Goal: Information Seeking & Learning: Compare options

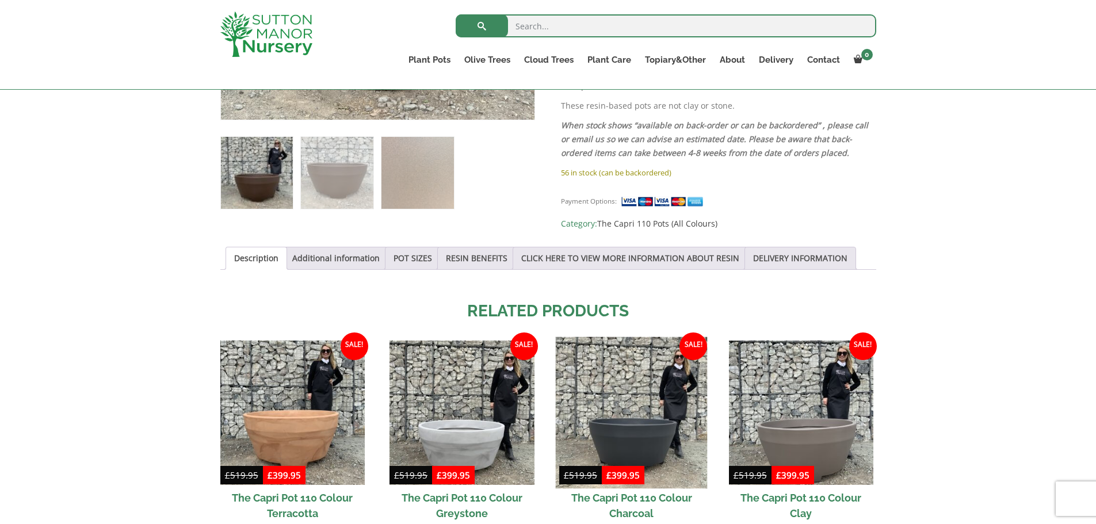
scroll to position [518, 0]
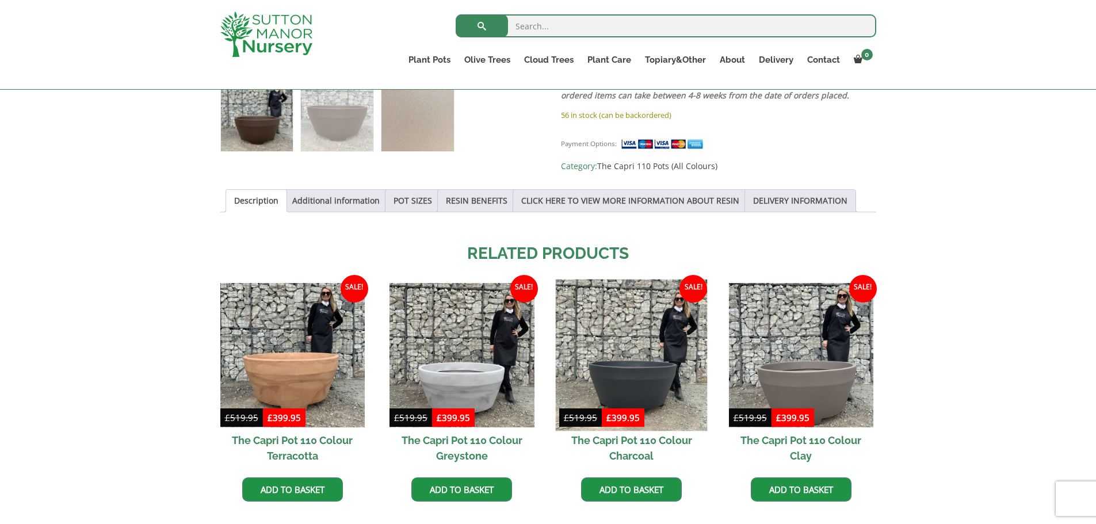
click at [647, 354] on img at bounding box center [632, 356] width 152 height 152
click at [632, 322] on img at bounding box center [632, 356] width 152 height 152
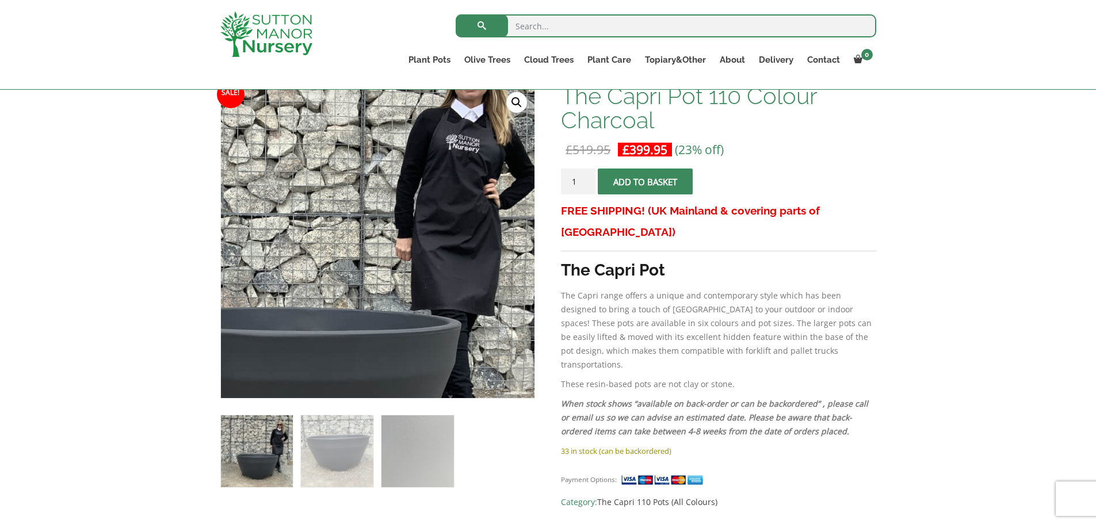
scroll to position [173, 0]
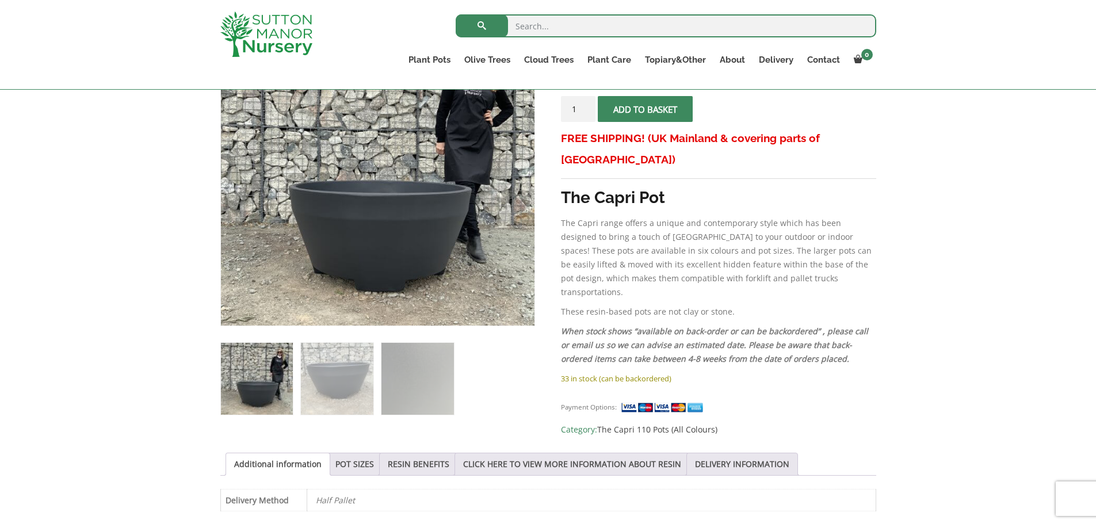
scroll to position [345, 0]
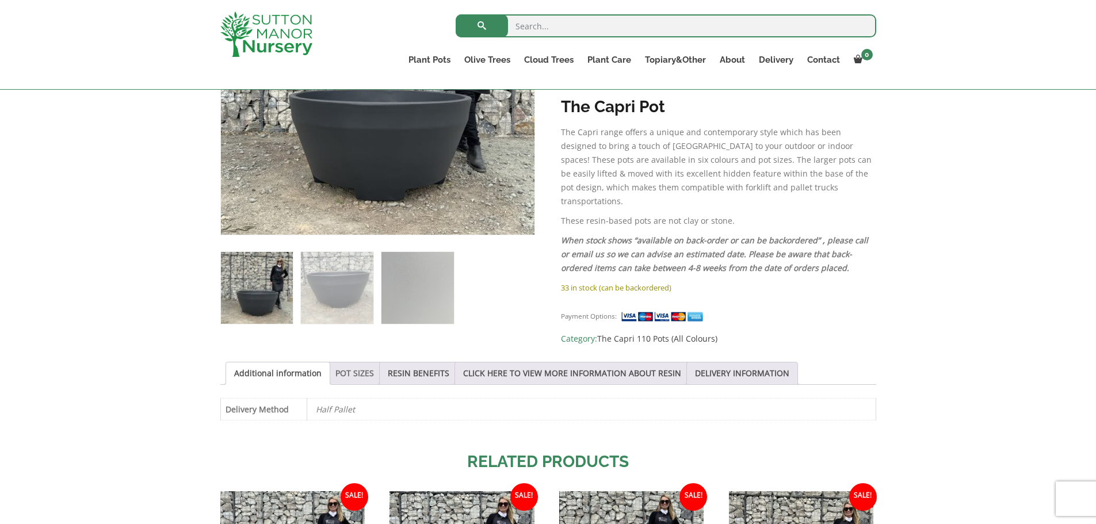
click at [338, 375] on link "POT SIZES" at bounding box center [354, 373] width 39 height 22
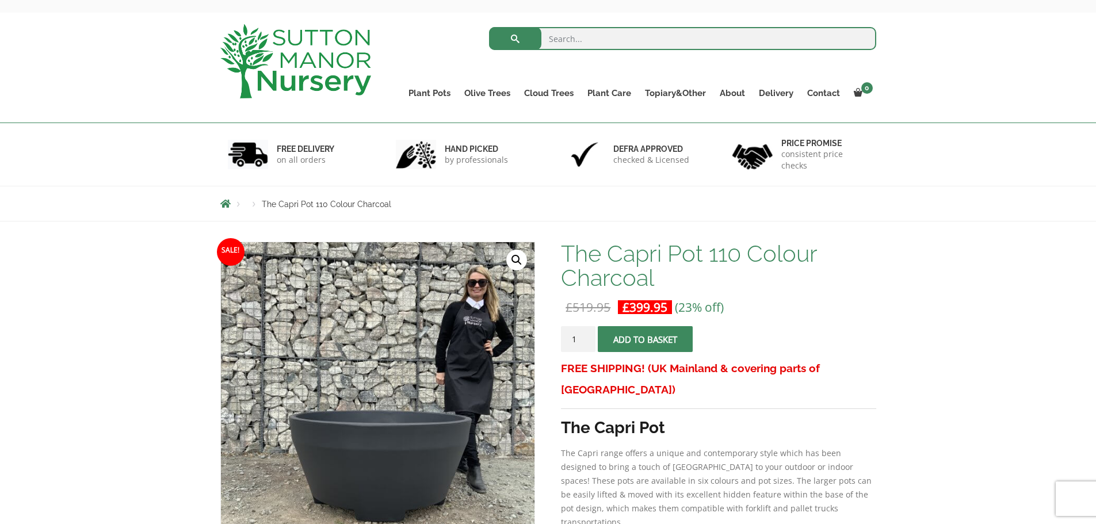
scroll to position [58, 0]
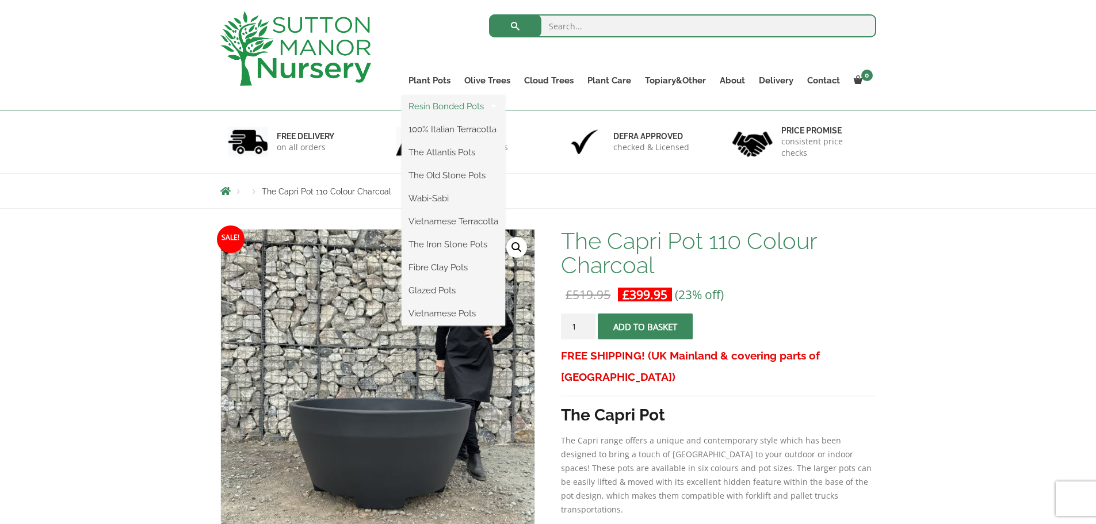
click at [434, 106] on link "Resin Bonded Pots" at bounding box center [454, 106] width 104 height 17
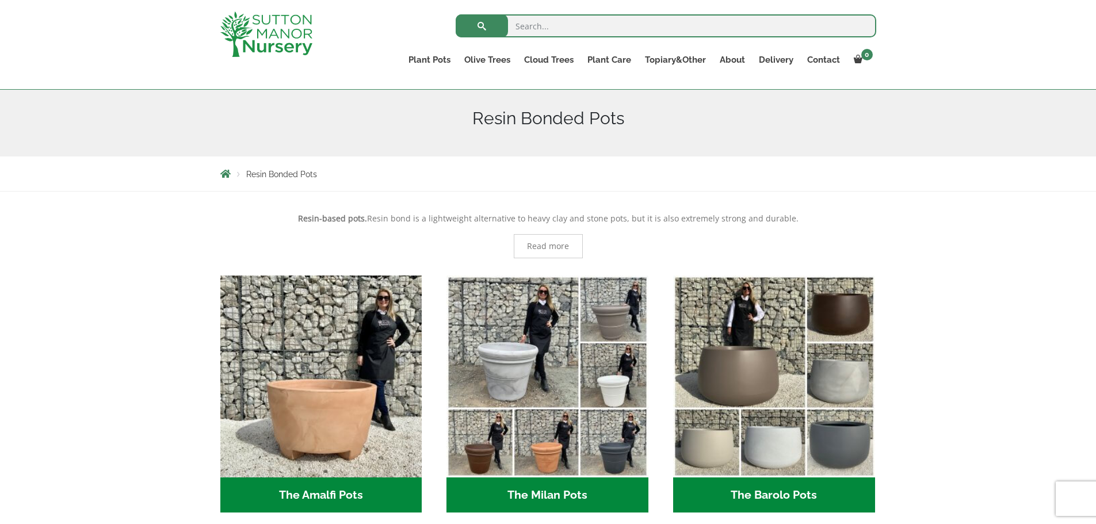
scroll to position [173, 0]
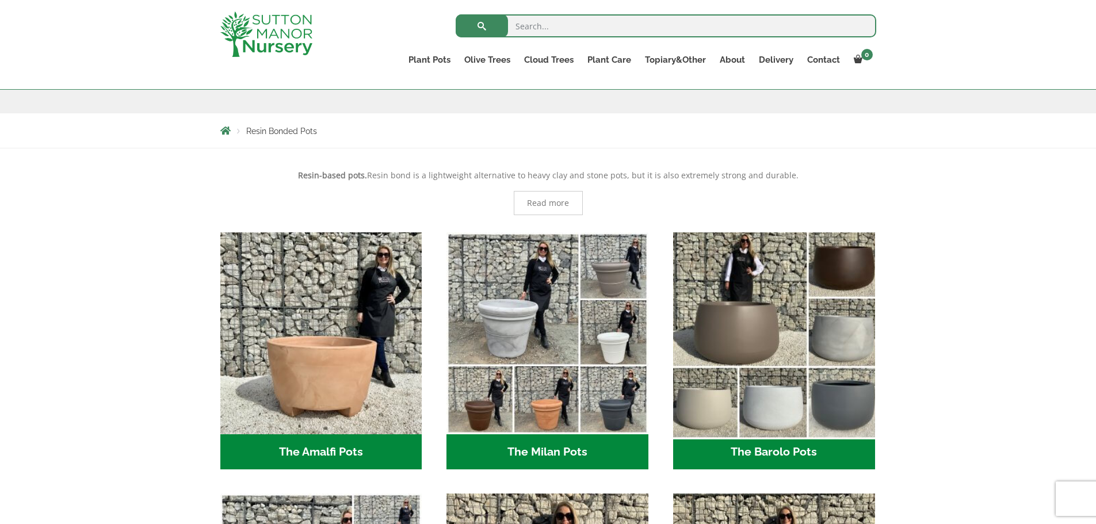
click at [734, 311] on img "Visit product category The Barolo Pots" at bounding box center [774, 333] width 212 height 212
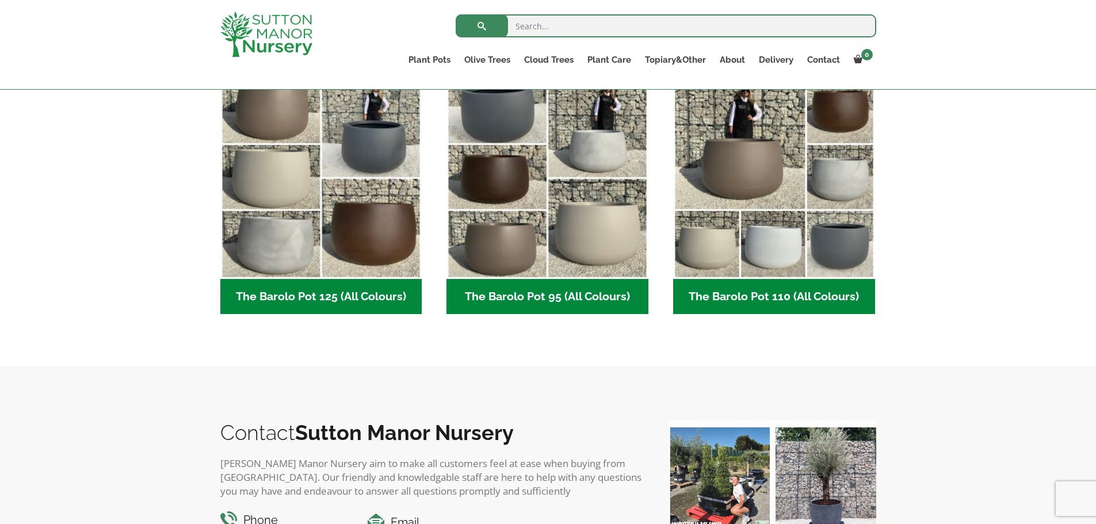
scroll to position [575, 0]
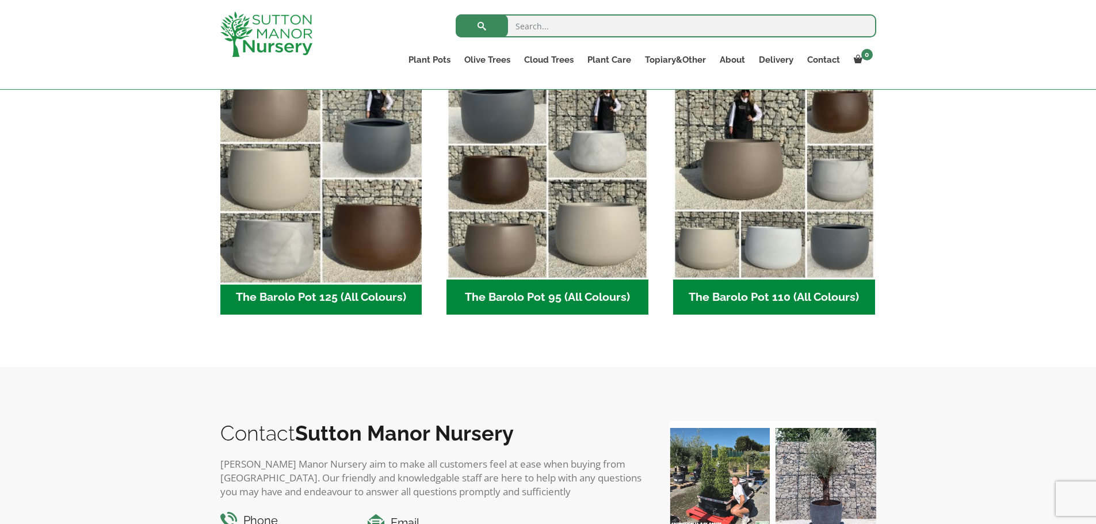
click at [345, 173] on img "Visit product category The Barolo Pot 125 (All Colours)" at bounding box center [321, 179] width 212 height 212
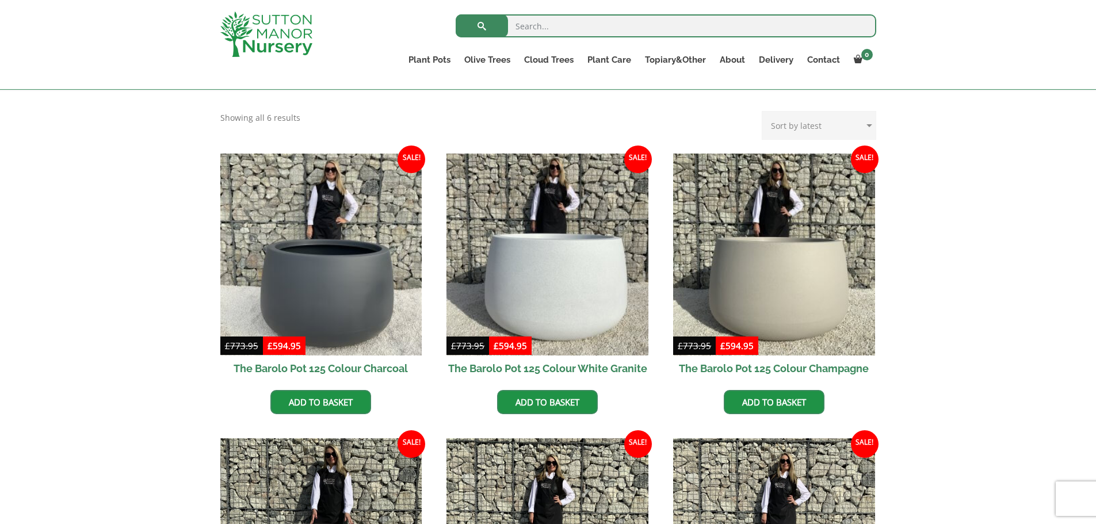
scroll to position [230, 0]
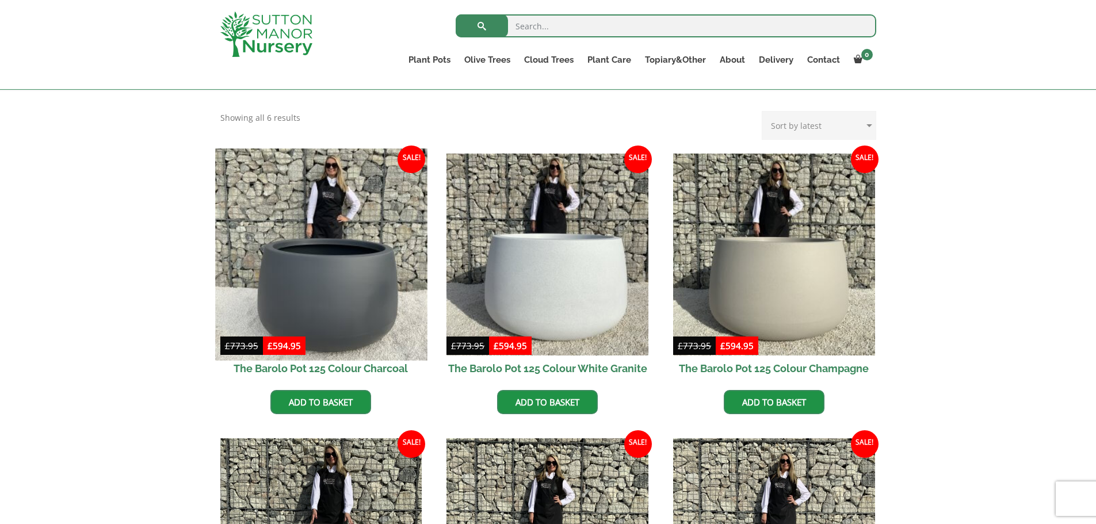
click at [276, 277] on img at bounding box center [321, 254] width 212 height 212
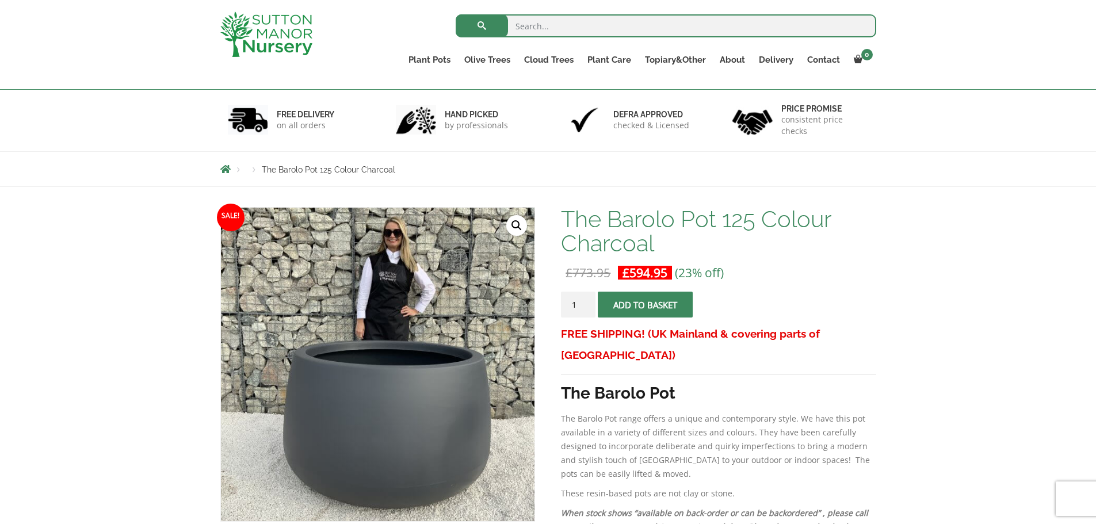
scroll to position [115, 0]
